Goal: Task Accomplishment & Management: Manage account settings

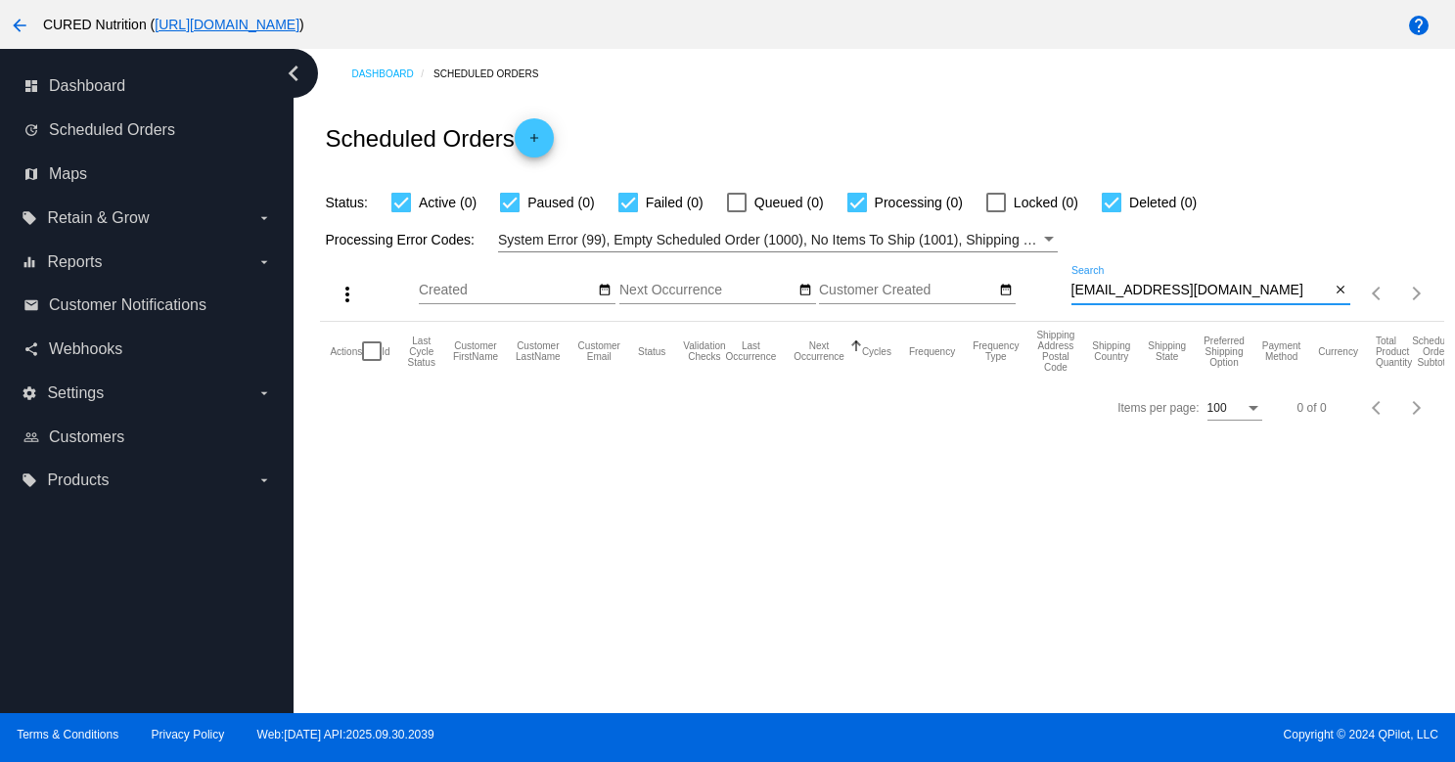
click at [1120, 289] on input "[EMAIL_ADDRESS][DOMAIN_NAME]" at bounding box center [1200, 291] width 259 height 16
click at [1185, 298] on input "[EMAIL_ADDRESS][DOMAIN_NAME]" at bounding box center [1200, 291] width 259 height 16
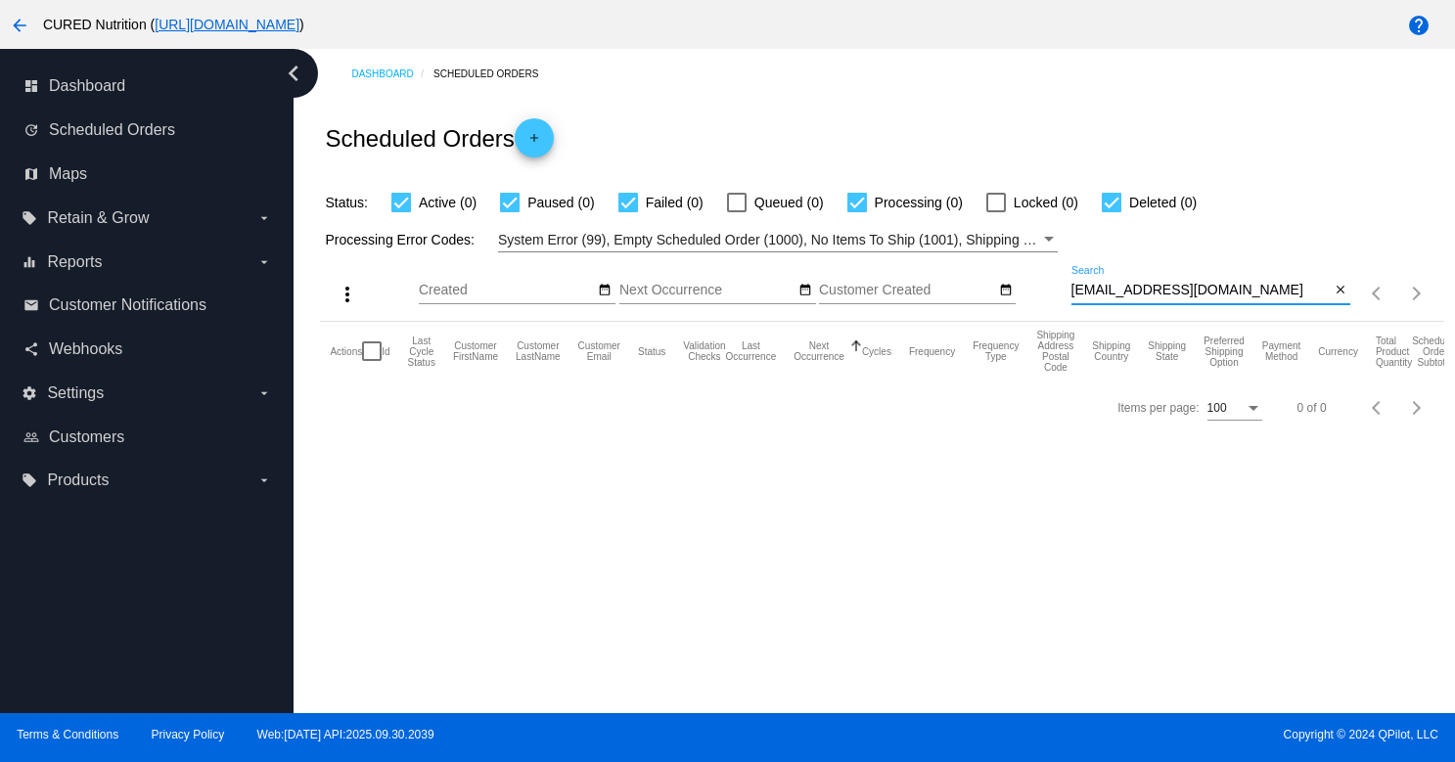
click at [1185, 298] on input "[EMAIL_ADDRESS][DOMAIN_NAME]" at bounding box center [1200, 291] width 259 height 16
paste input "[DOMAIN_NAME]"
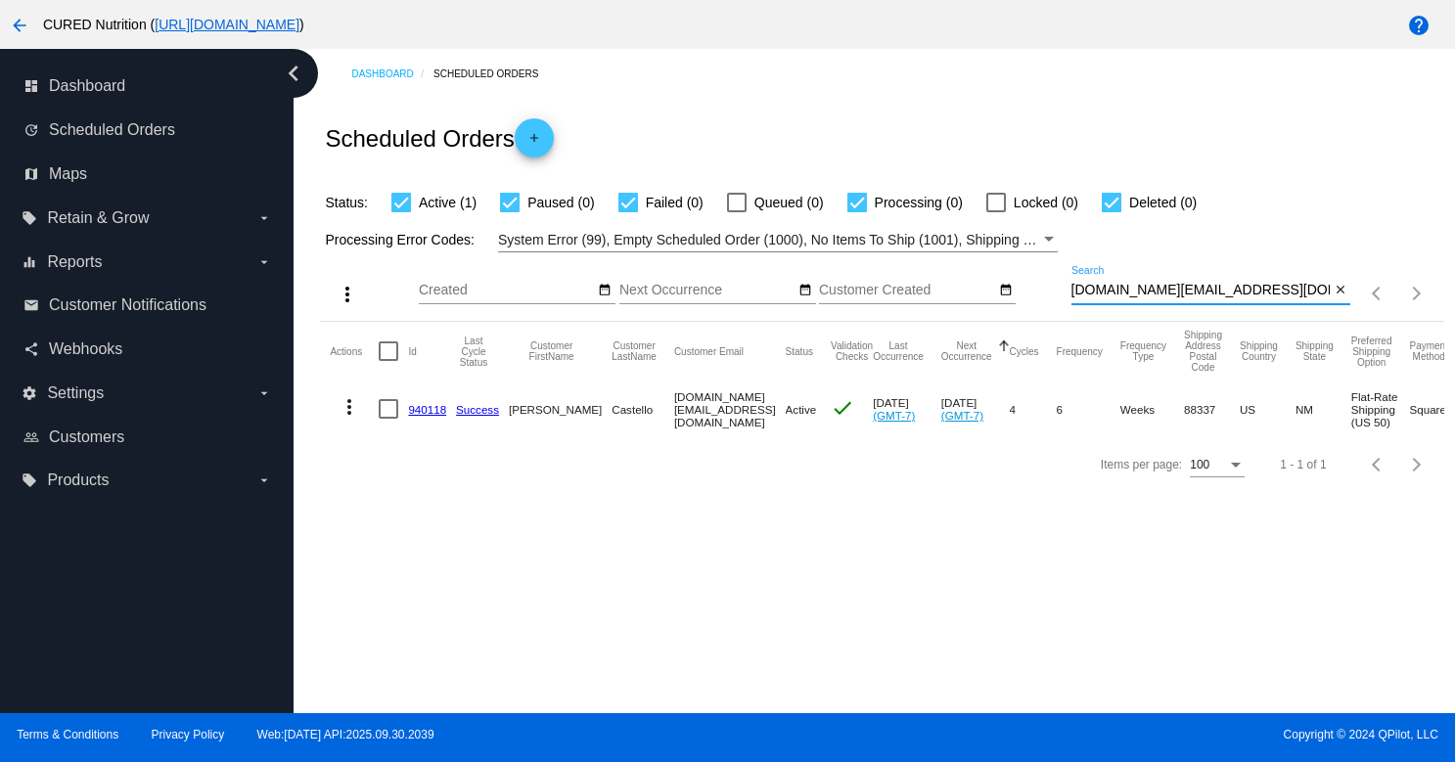
type input "[DOMAIN_NAME][EMAIL_ADDRESS][DOMAIN_NAME]"
click at [429, 410] on link "940118" at bounding box center [427, 409] width 38 height 13
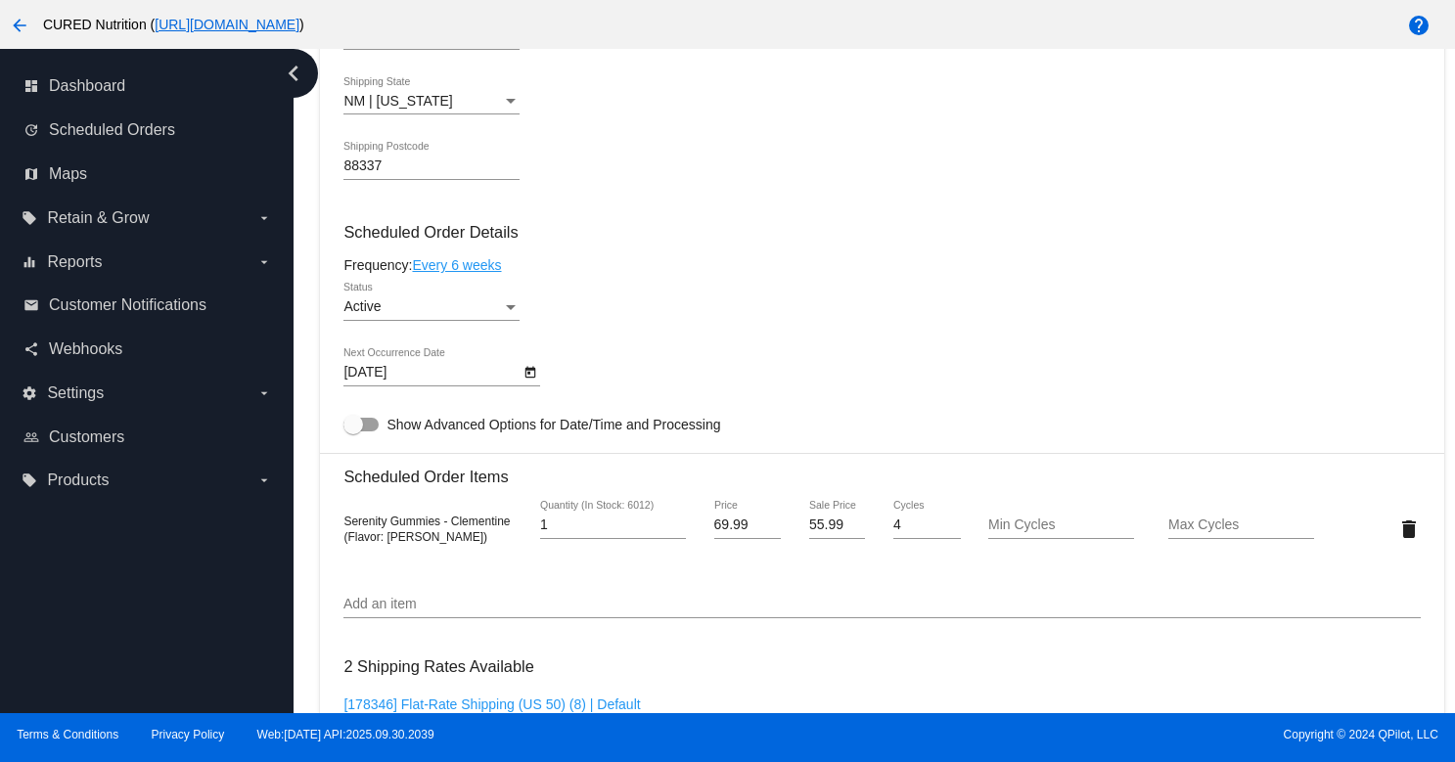
scroll to position [1030, 0]
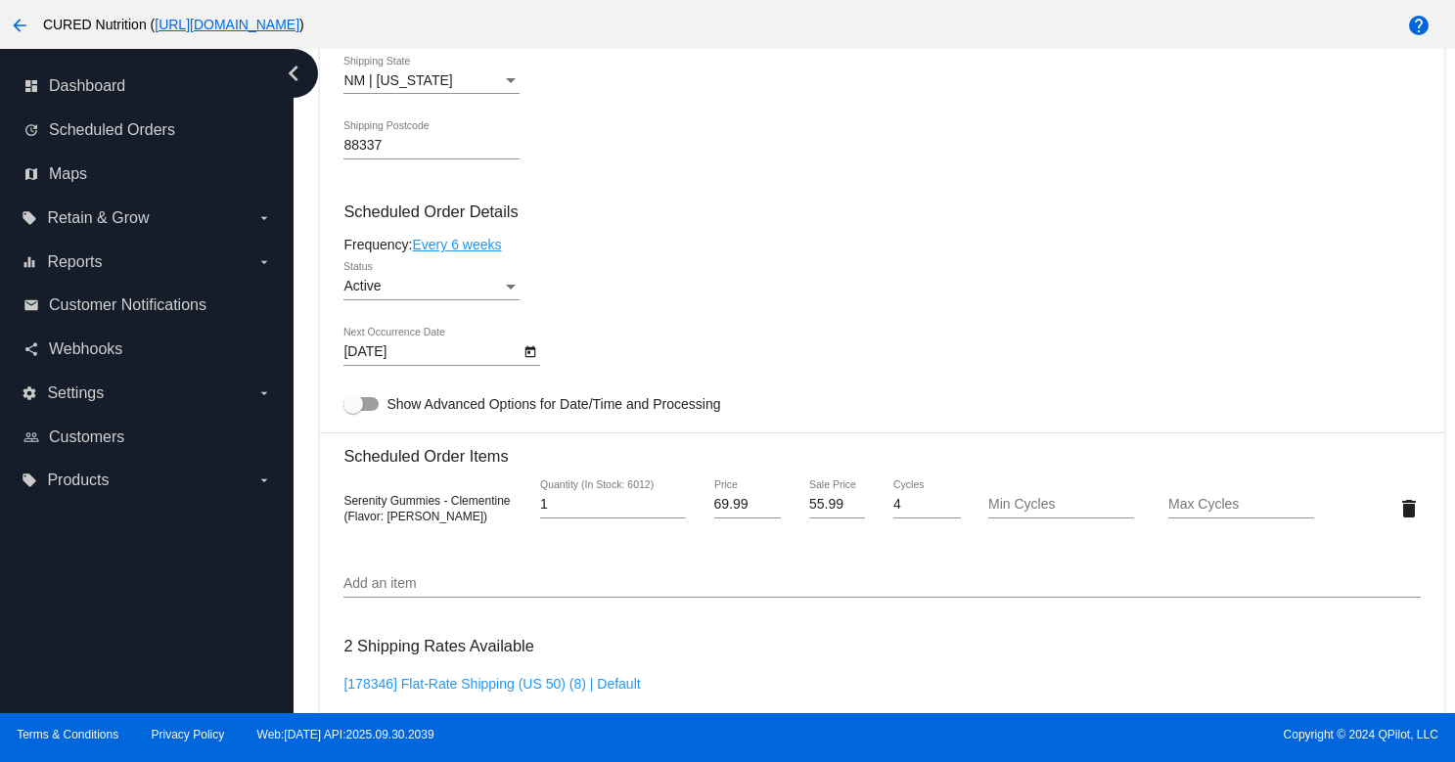
click at [459, 295] on div "Active" at bounding box center [422, 287] width 159 height 16
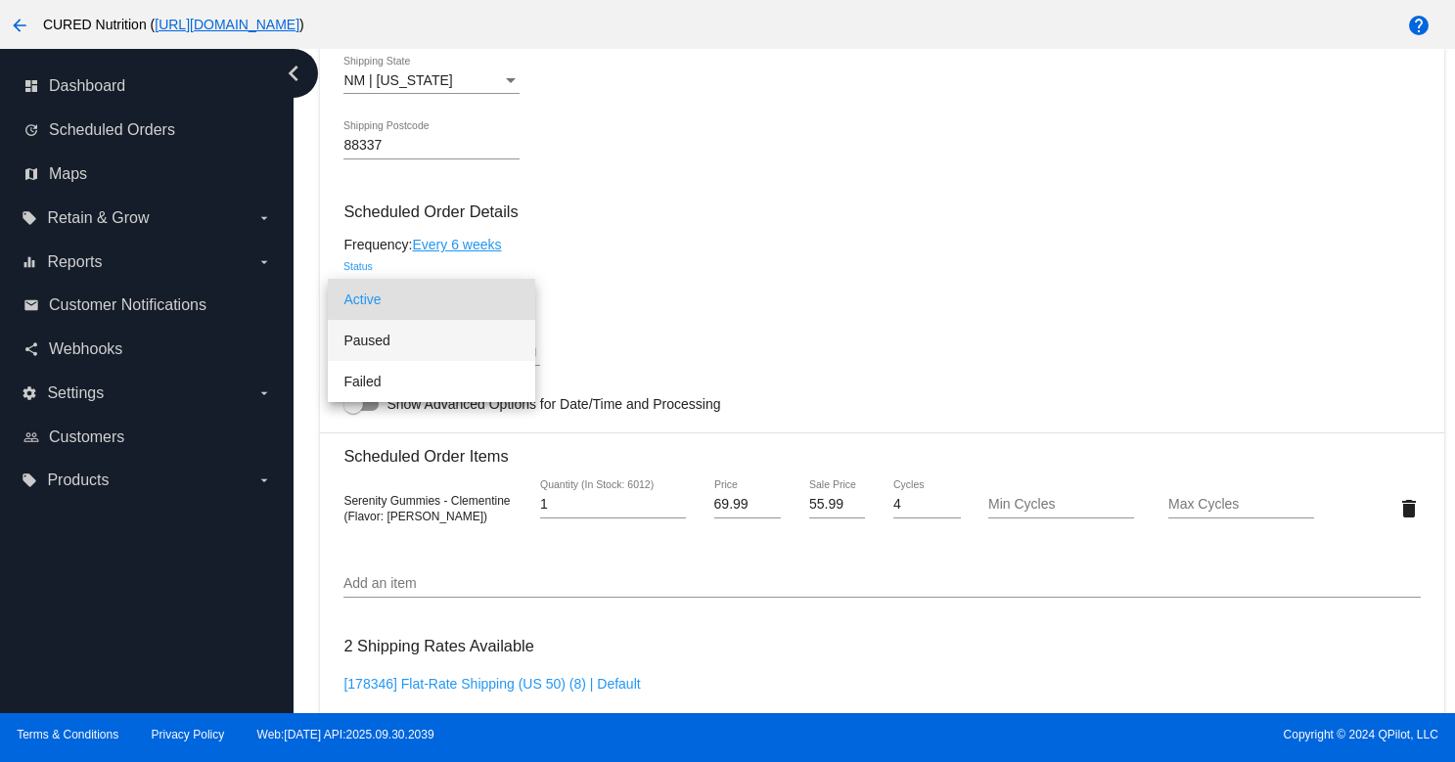
click at [477, 337] on span "Paused" at bounding box center [431, 340] width 176 height 41
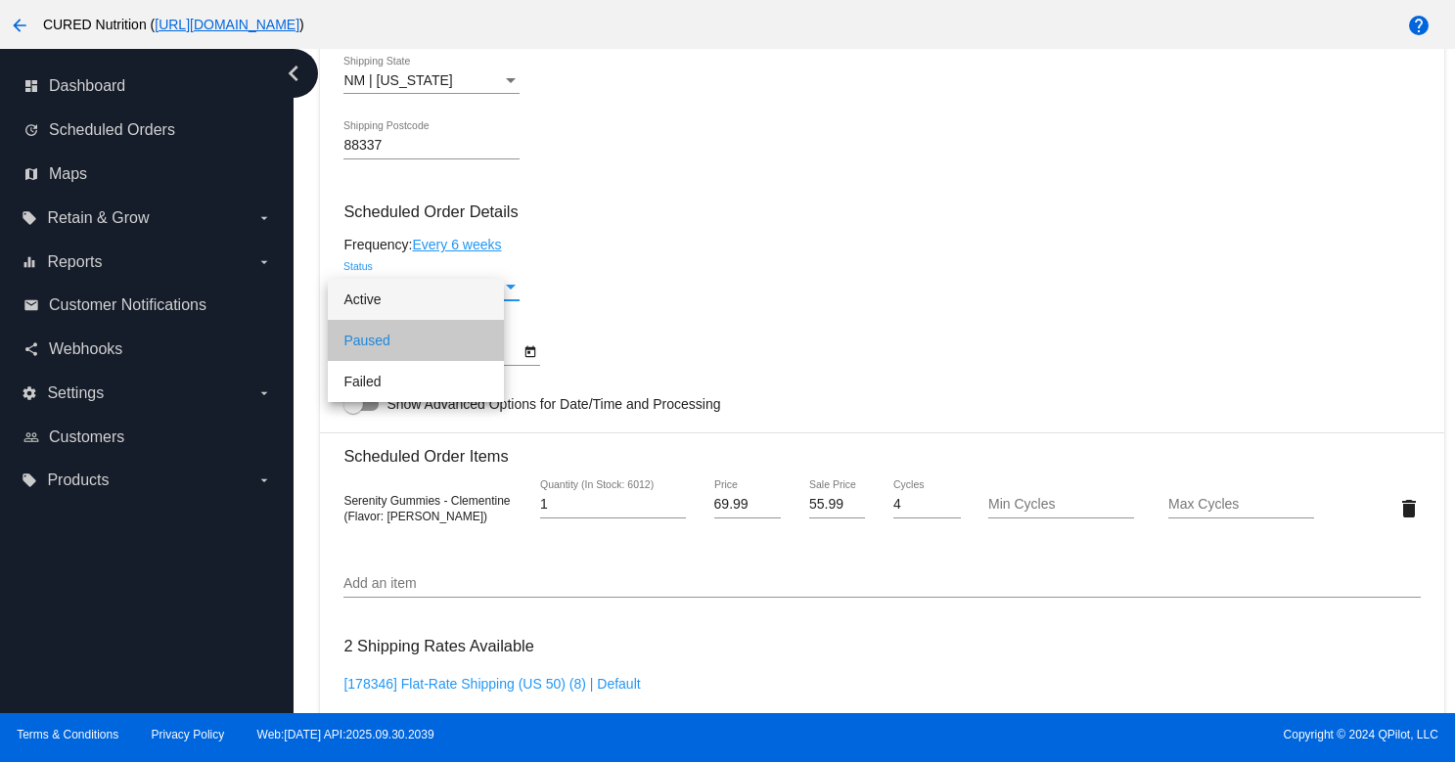
click at [651, 341] on div "[DATE] Next Occurrence Date" at bounding box center [881, 356] width 1076 height 56
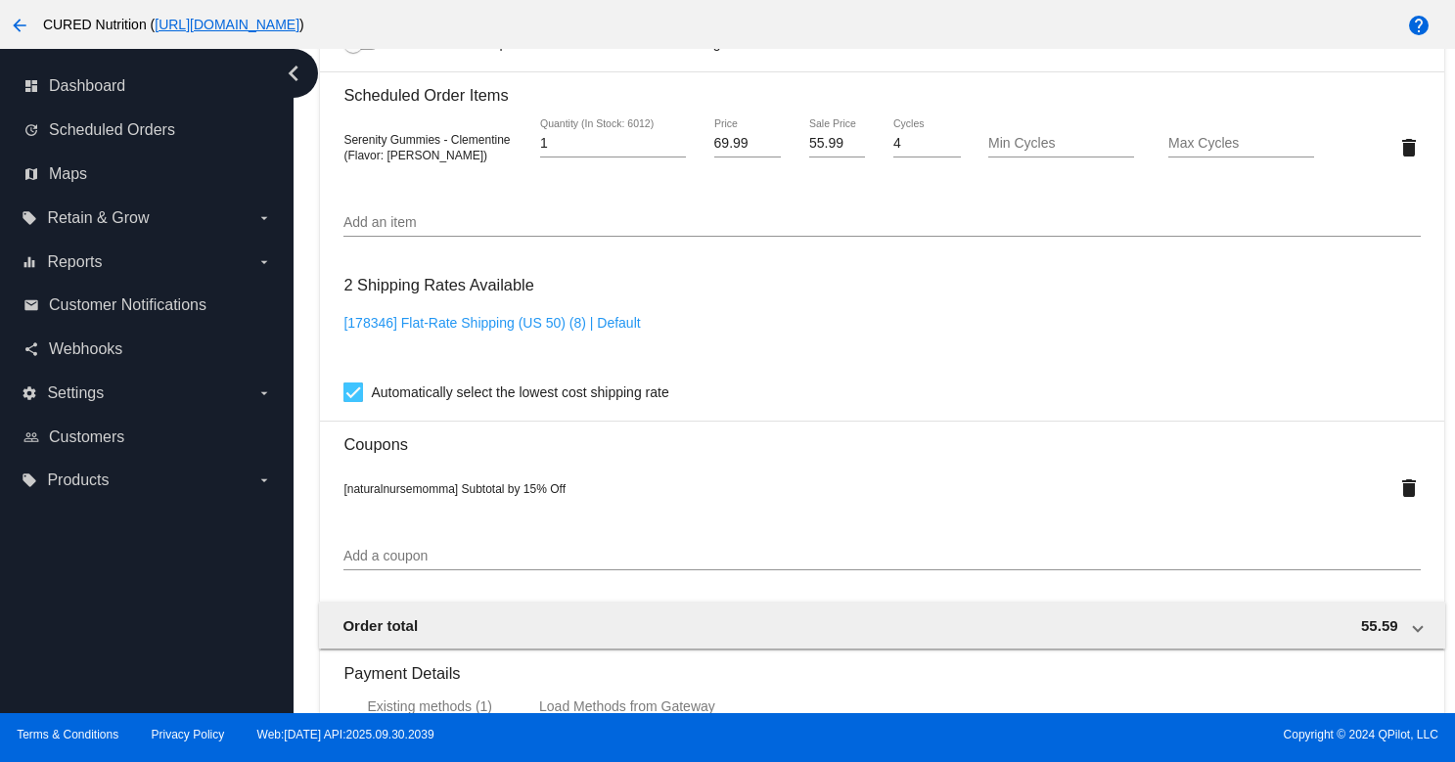
scroll to position [1843, 0]
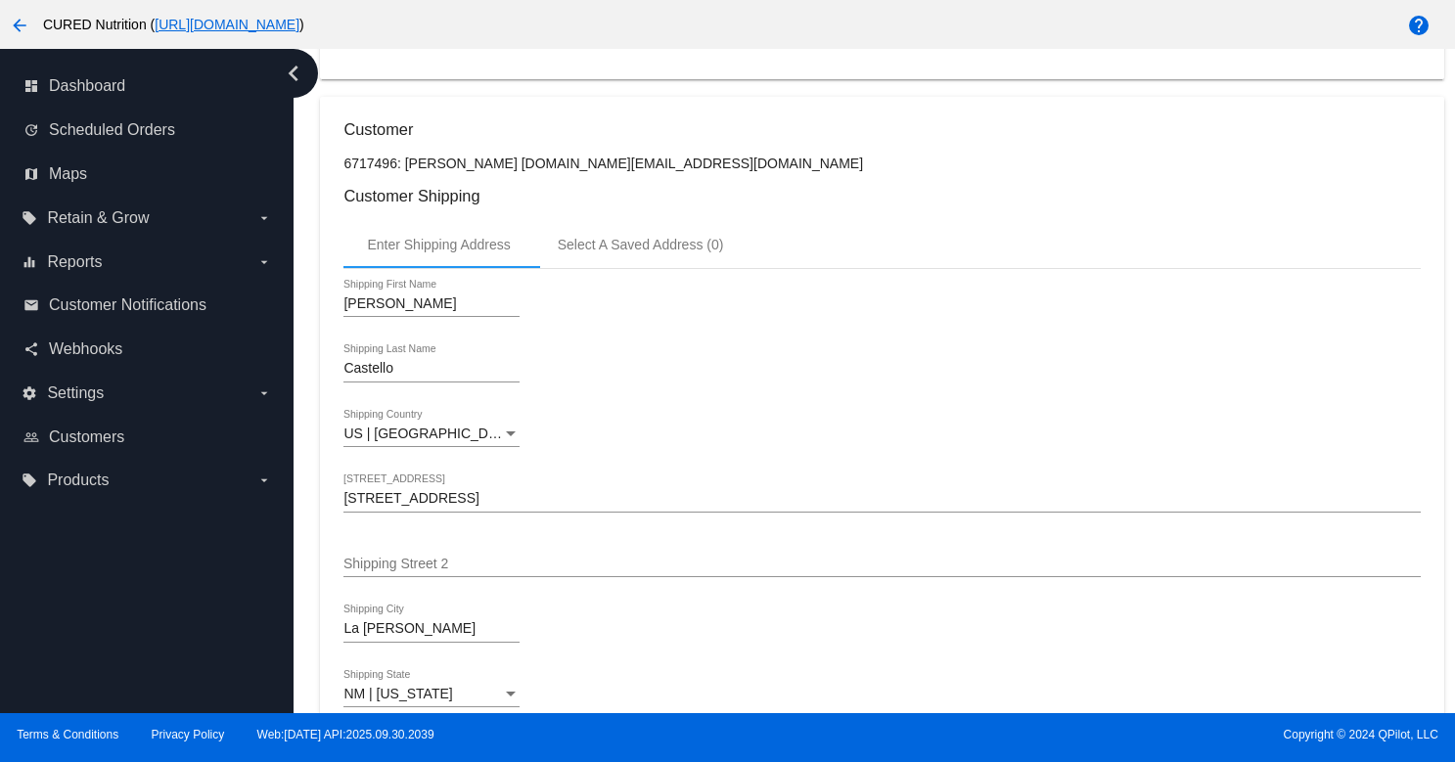
scroll to position [0, 0]
